Goal: Navigation & Orientation: Find specific page/section

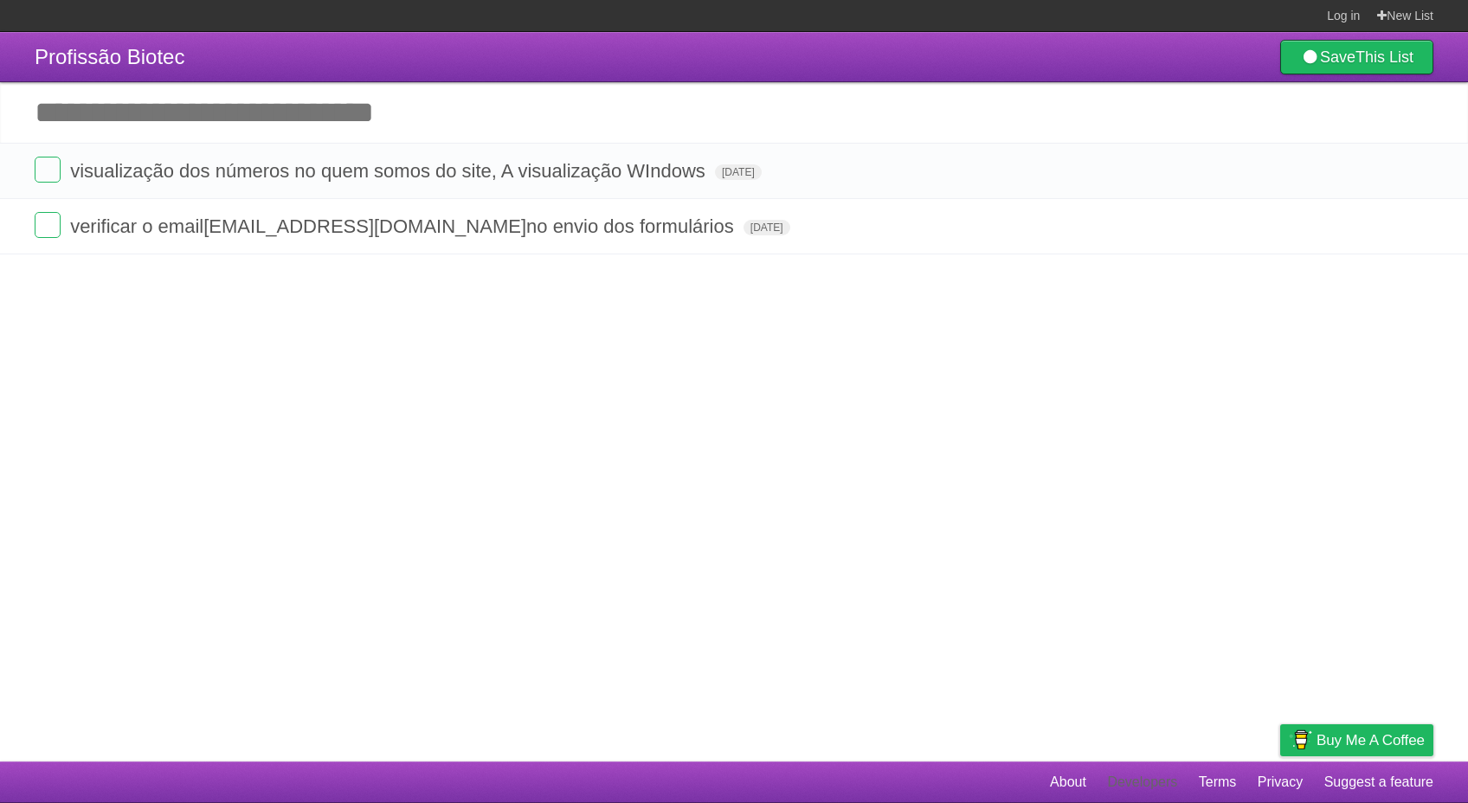
click at [1139, 771] on link "Developers" at bounding box center [1142, 782] width 70 height 33
